Goal: Navigation & Orientation: Find specific page/section

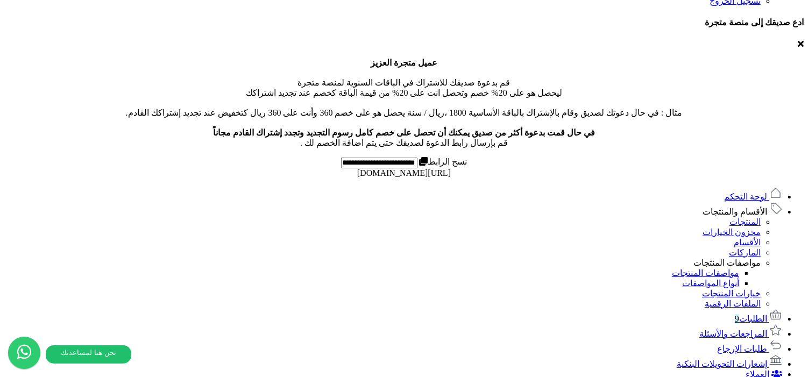
scroll to position [490, 0]
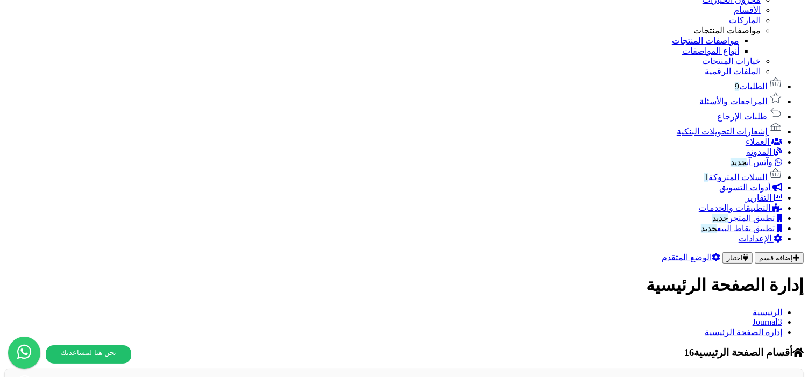
scroll to position [741, 0]
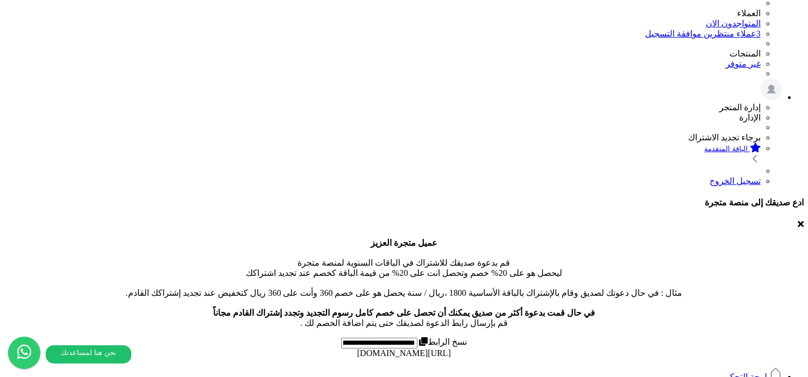
scroll to position [111, 0]
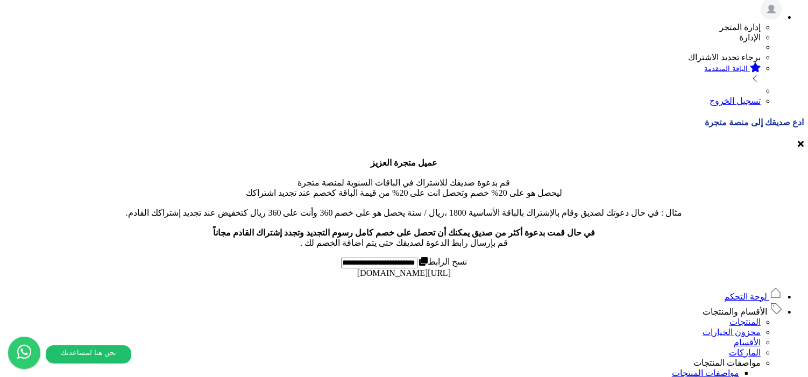
scroll to position [423, 0]
